Goal: Information Seeking & Learning: Check status

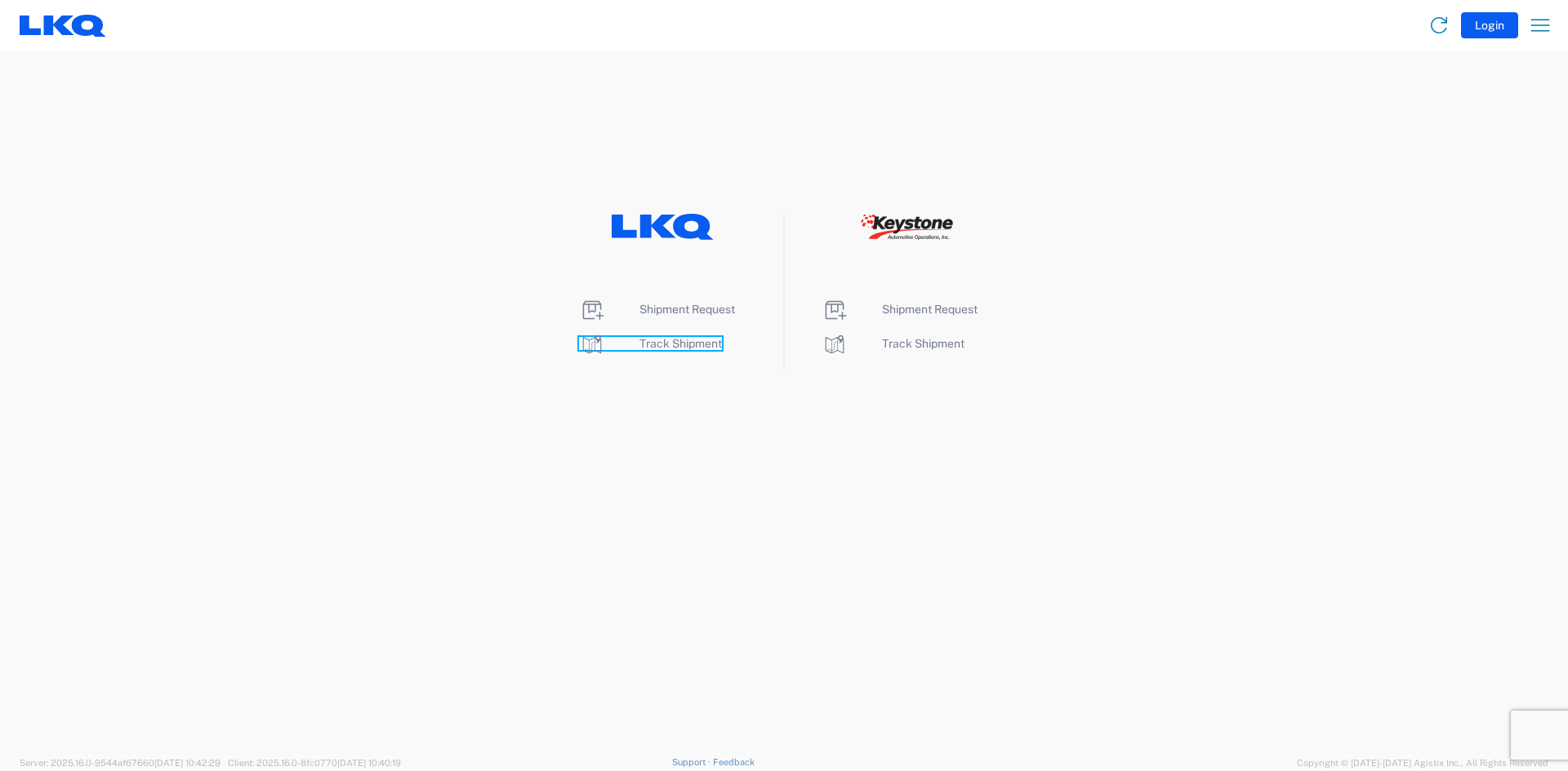
click at [646, 347] on span "Track Shipment" at bounding box center [680, 343] width 82 height 13
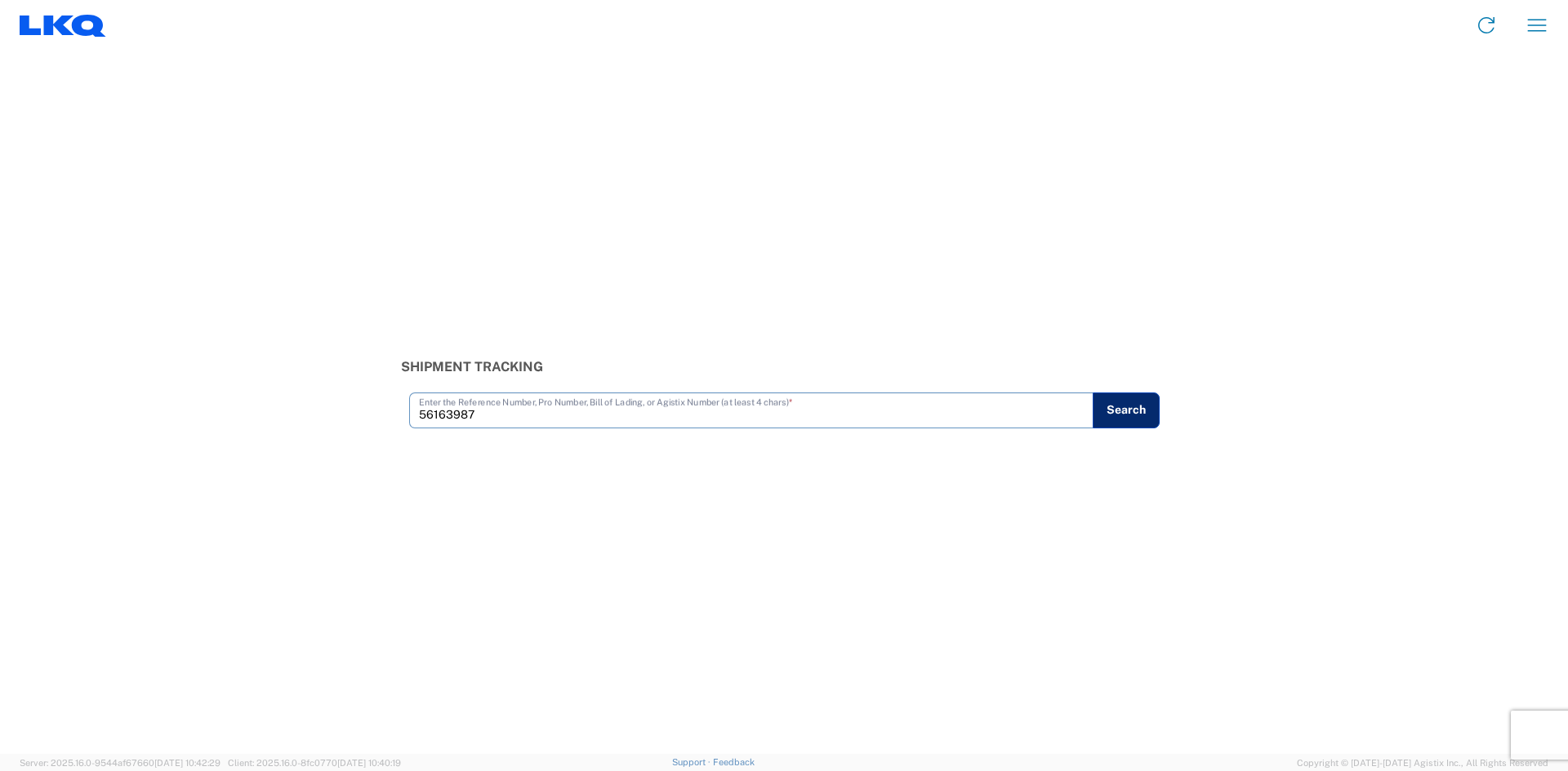
type input "56163987"
click at [1121, 416] on button "Search" at bounding box center [1125, 410] width 67 height 36
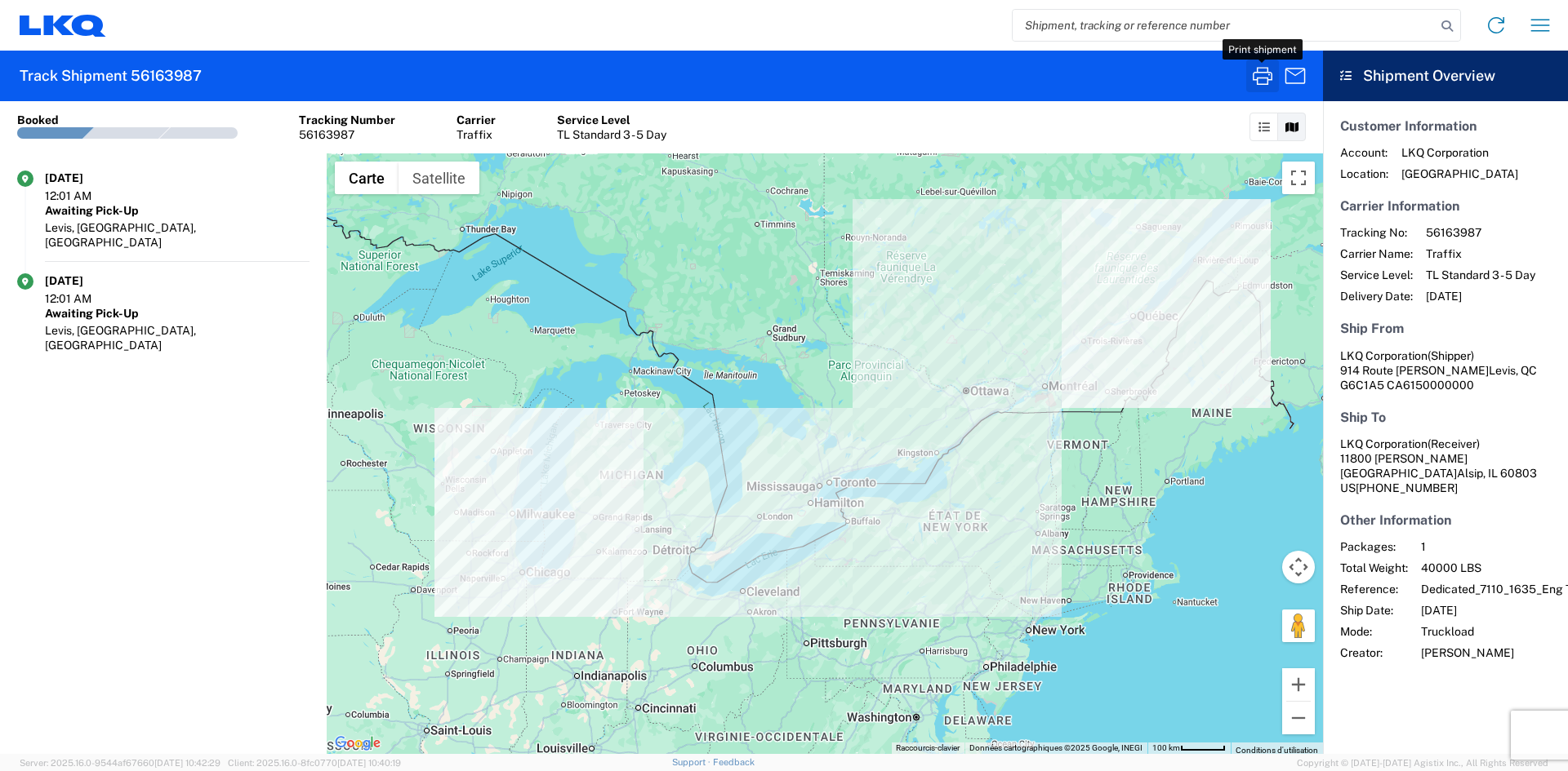
click at [1256, 81] on icon "button" at bounding box center [1263, 75] width 26 height 26
